Goal: Register for event/course

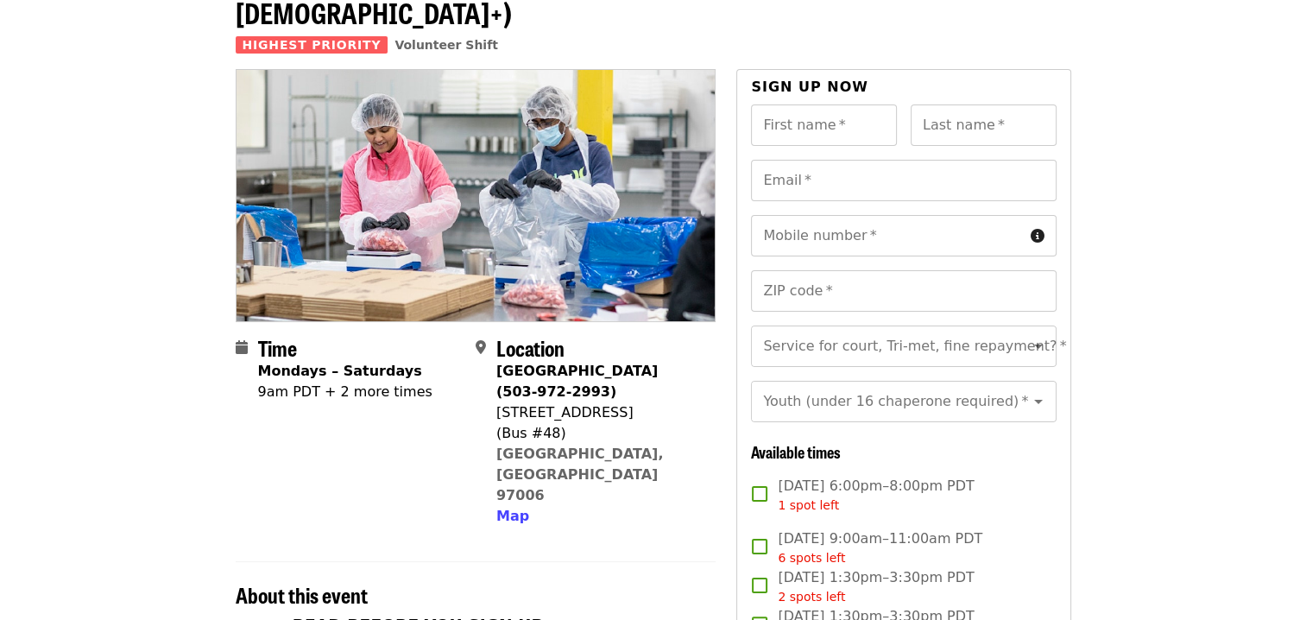
scroll to position [402, 0]
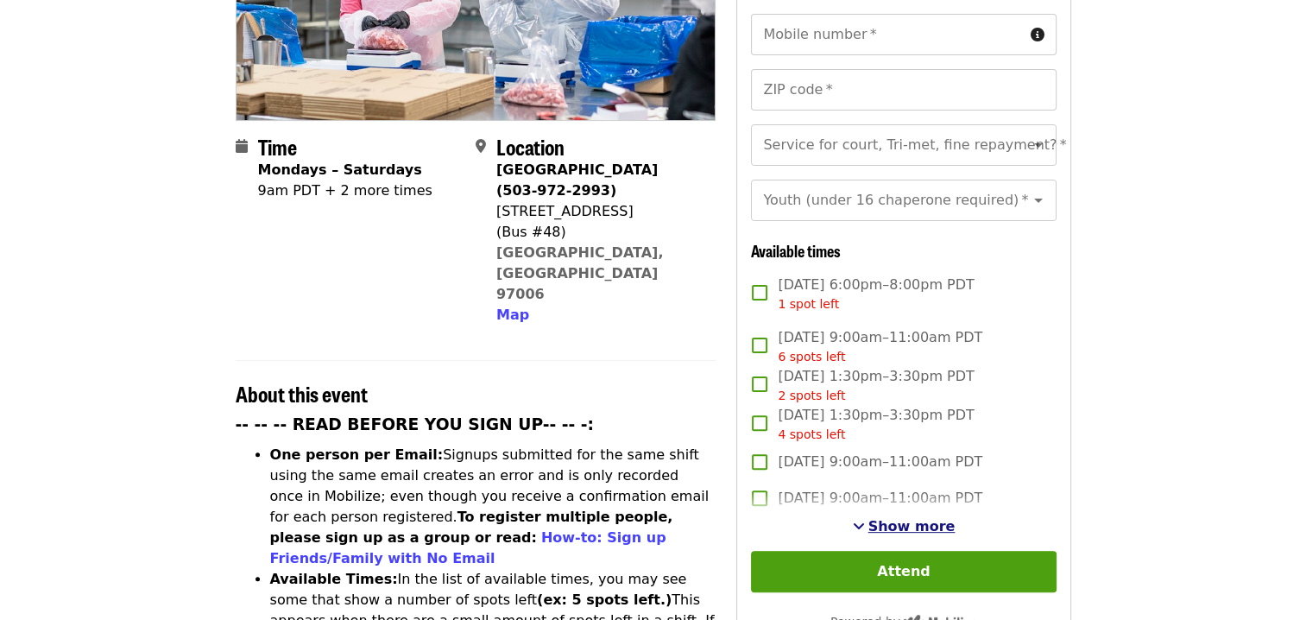
click at [920, 518] on span "Show more" at bounding box center [911, 526] width 87 height 16
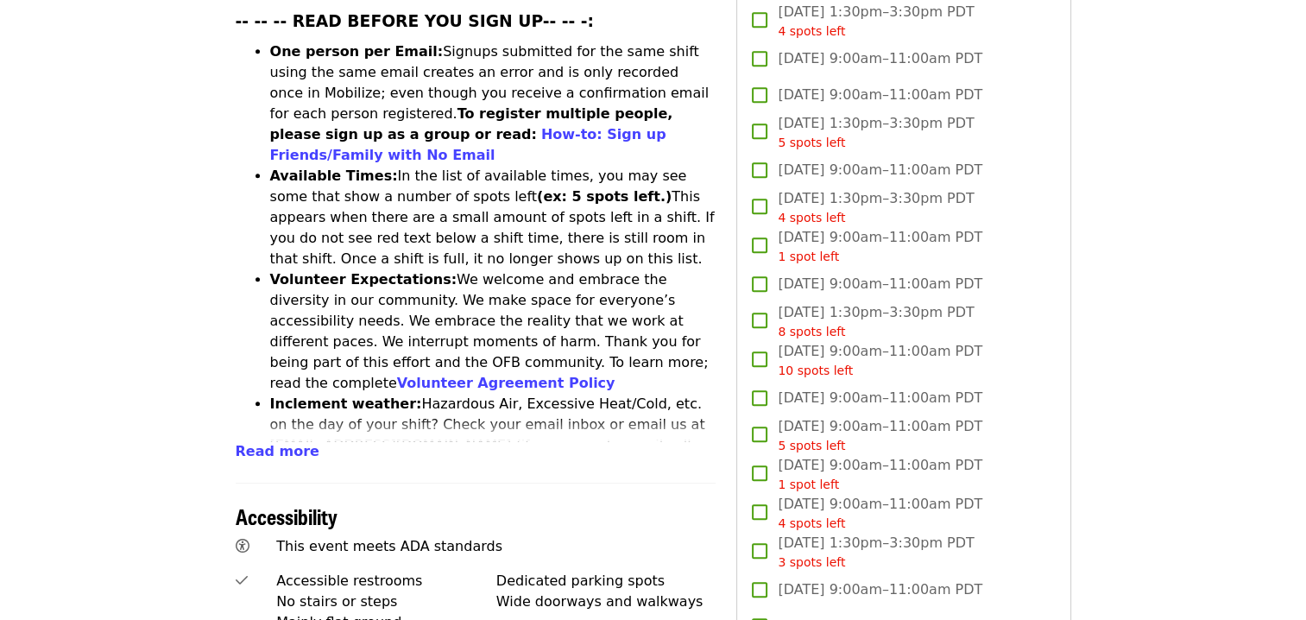
scroll to position [201, 0]
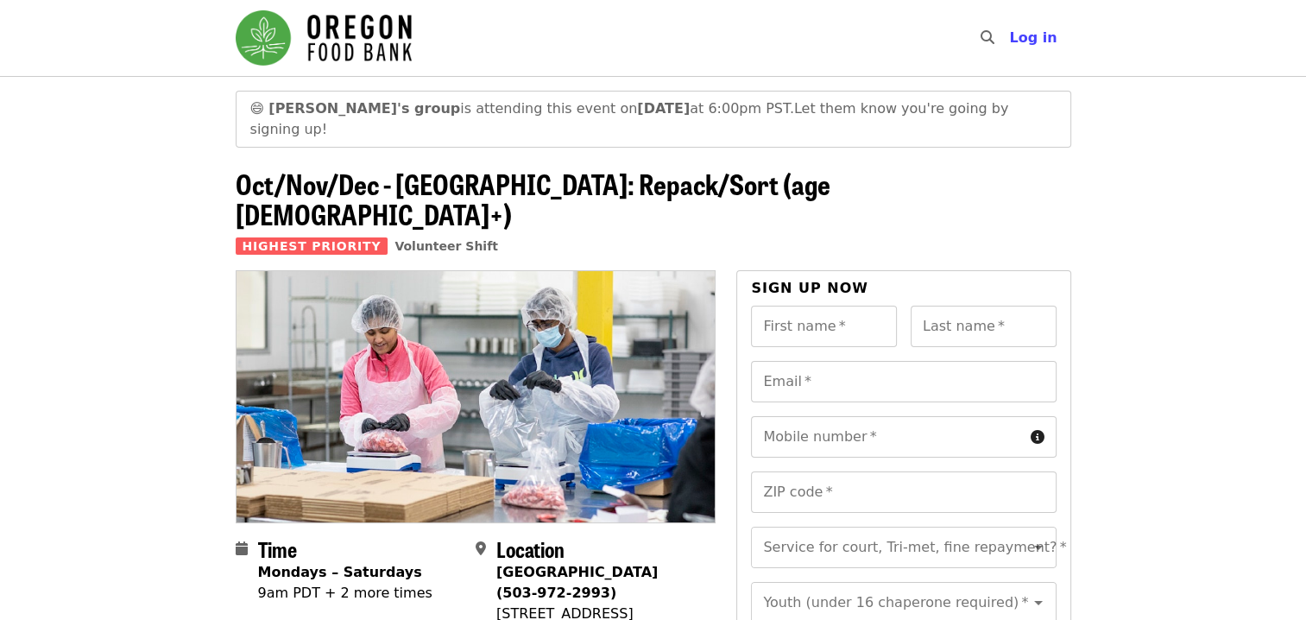
click at [254, 108] on span "😄" at bounding box center [257, 108] width 15 height 16
click at [309, 107] on strong "[PERSON_NAME]'s group" at bounding box center [364, 108] width 192 height 16
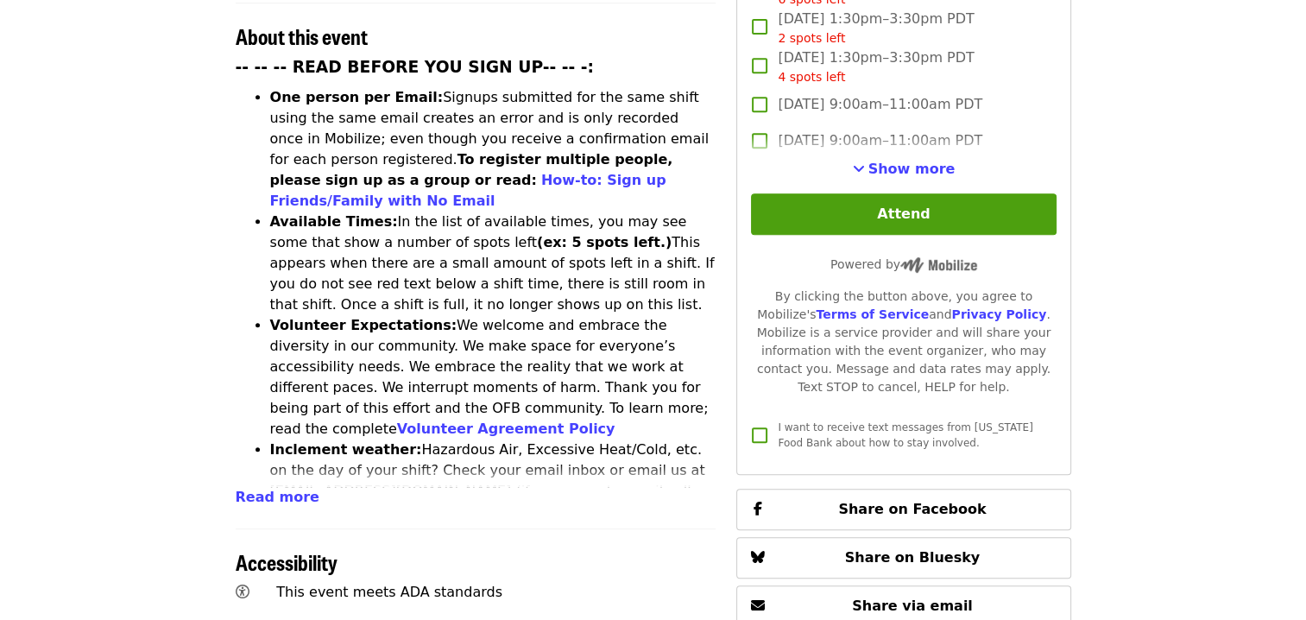
scroll to position [805, 0]
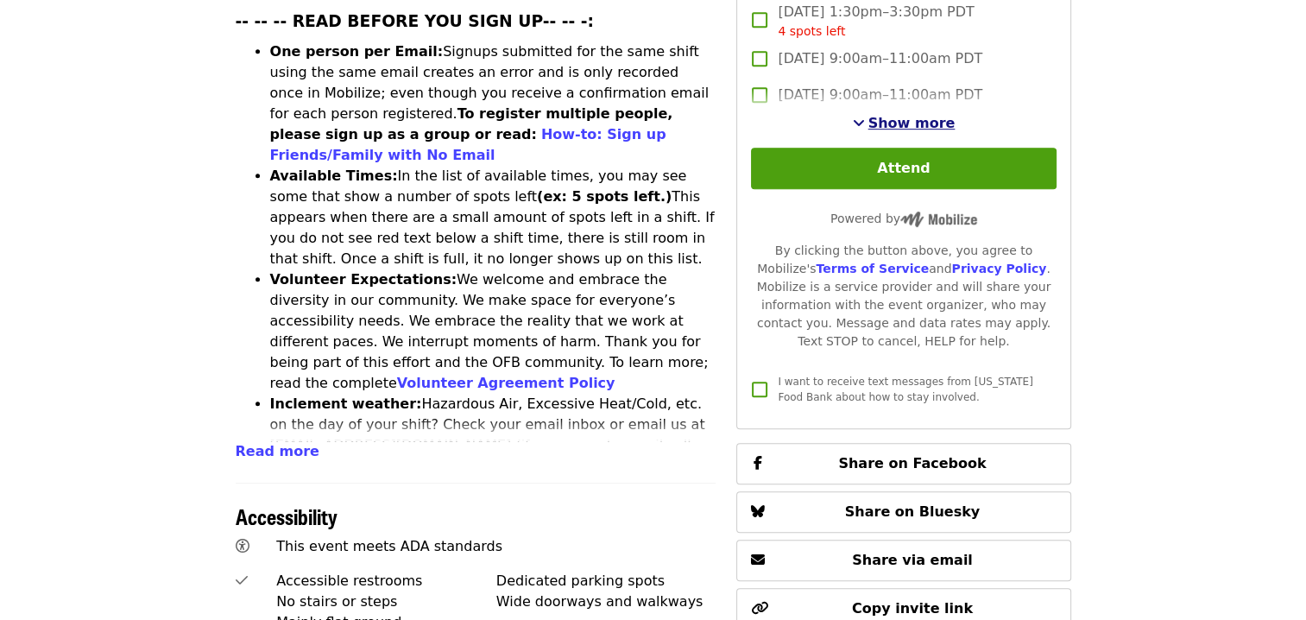
click at [922, 115] on span "Show more" at bounding box center [911, 123] width 87 height 16
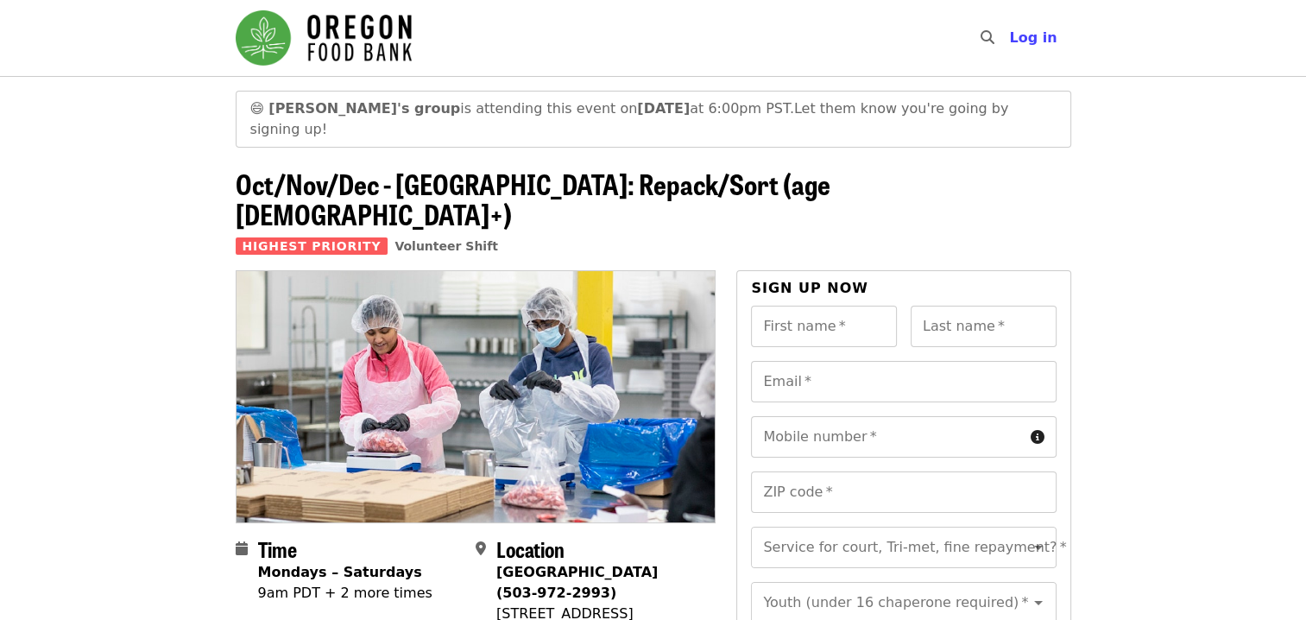
scroll to position [201, 0]
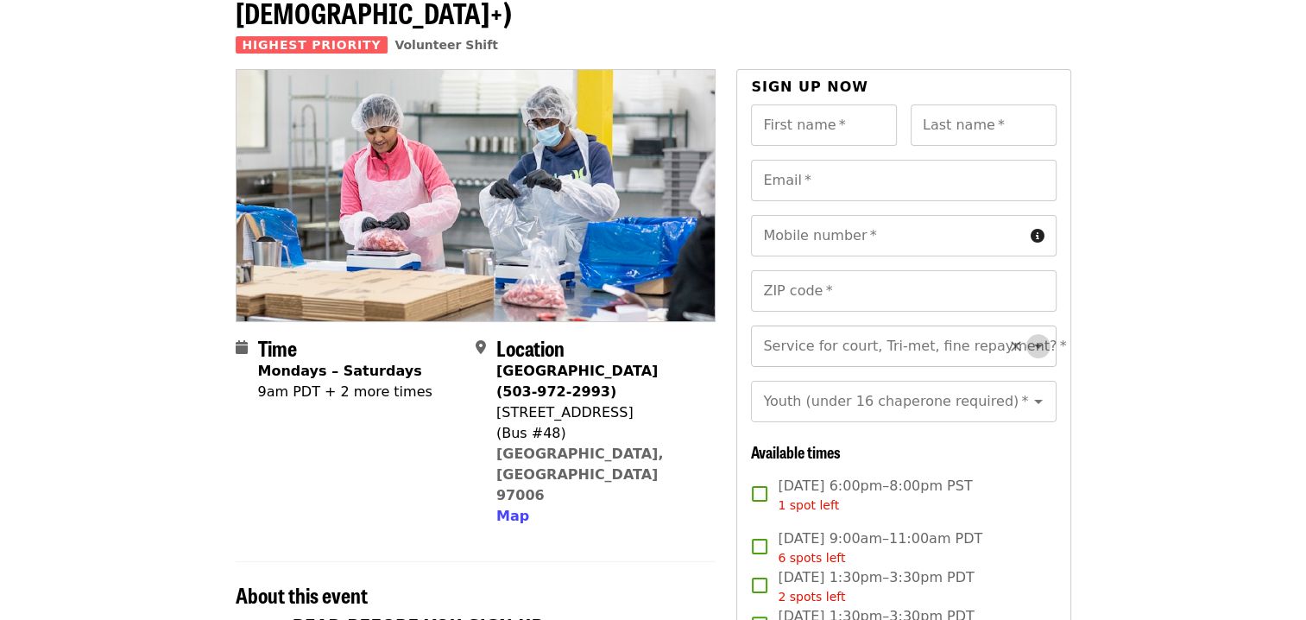
click at [1034, 344] on icon "Open" at bounding box center [1038, 346] width 9 height 4
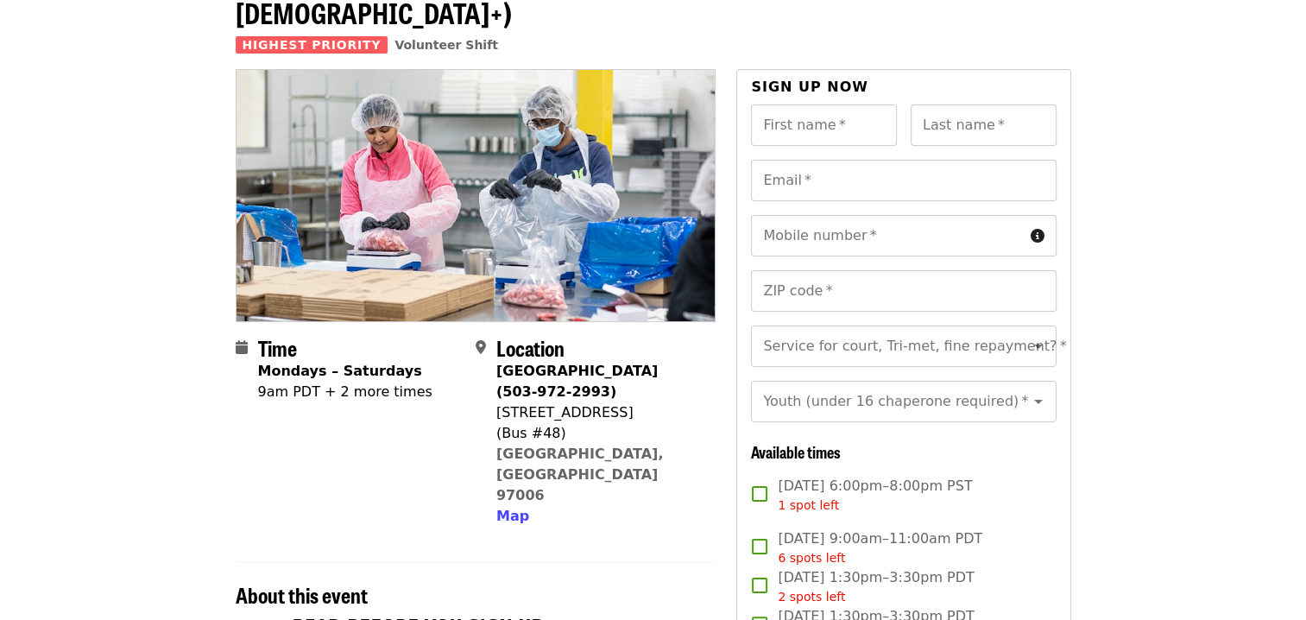
scroll to position [0, 0]
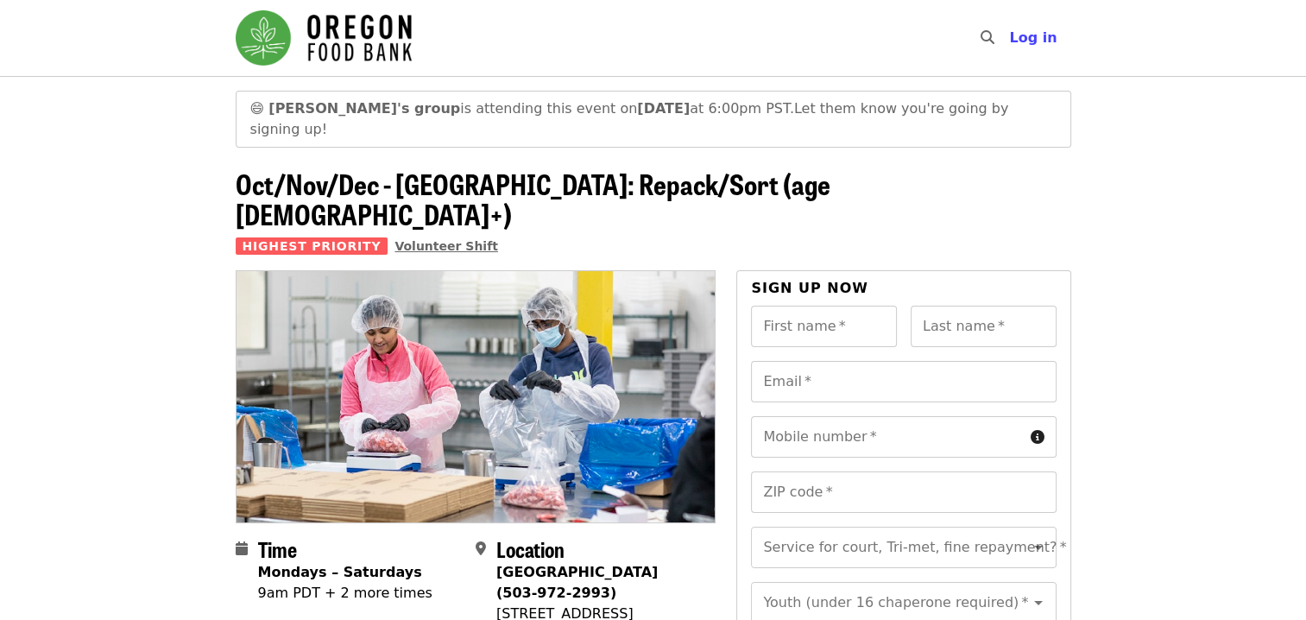
click at [433, 239] on span "Volunteer Shift" at bounding box center [447, 246] width 104 height 14
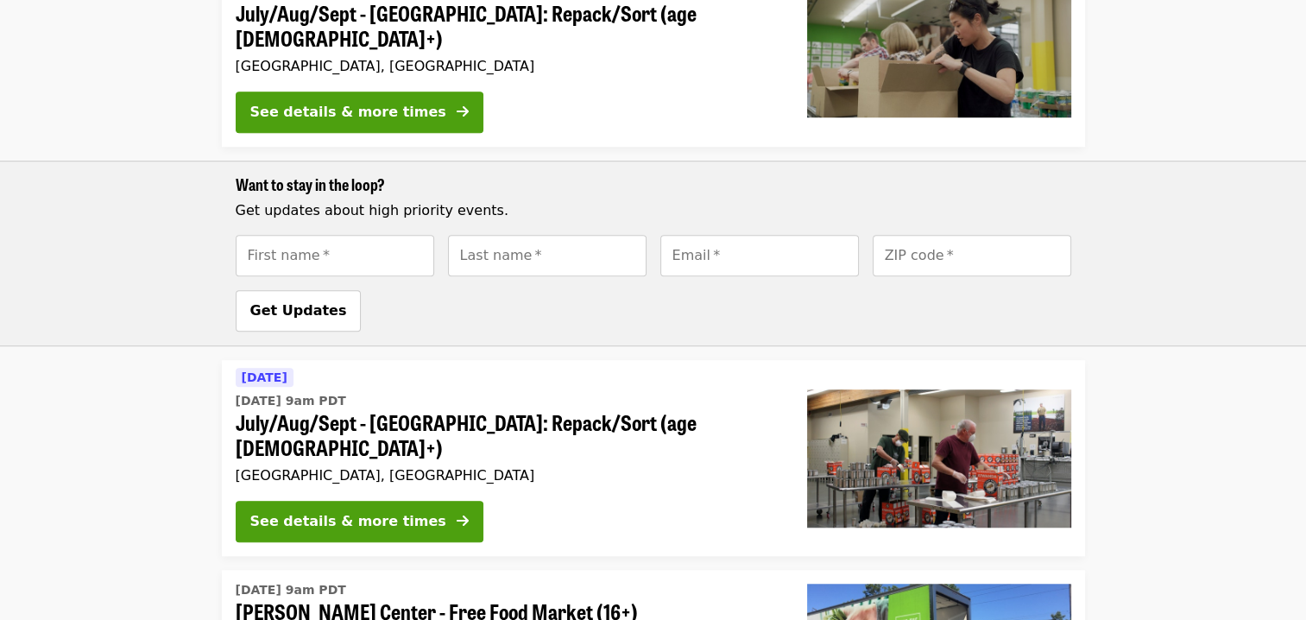
scroll to position [1209, 0]
